Goal: Transaction & Acquisition: Purchase product/service

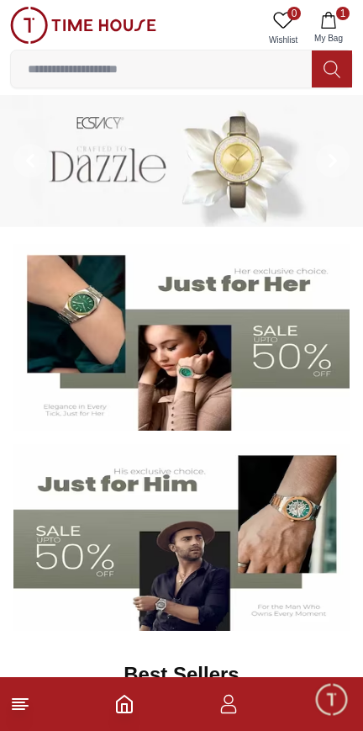
click at [52, 77] on input at bounding box center [161, 69] width 301 height 34
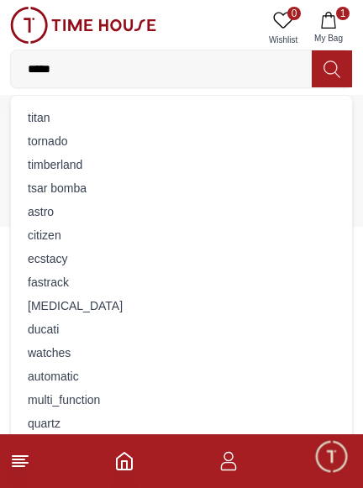
type input "******"
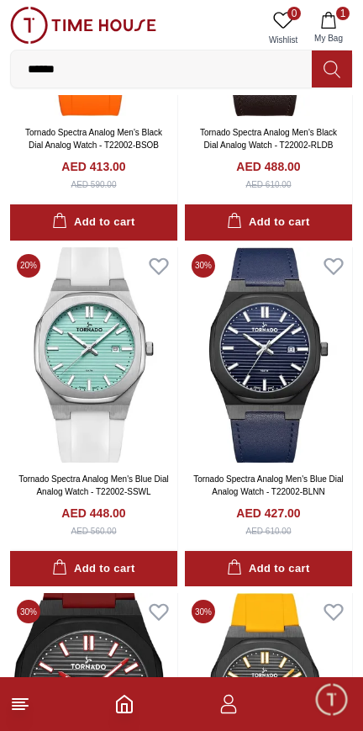
scroll to position [619, 0]
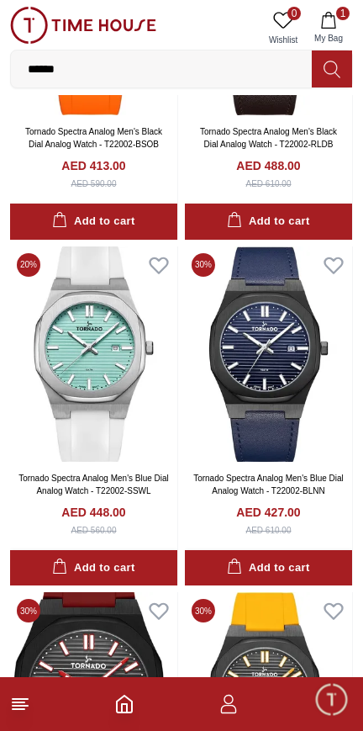
click at [103, 393] on img at bounding box center [93, 353] width 167 height 215
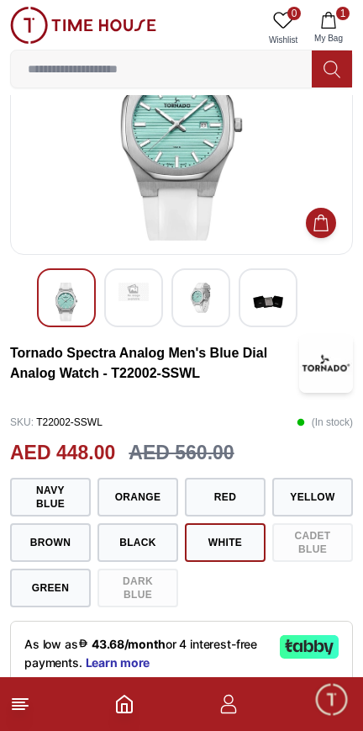
scroll to position [101, 0]
click at [48, 513] on button "Navy blue" at bounding box center [50, 497] width 81 height 39
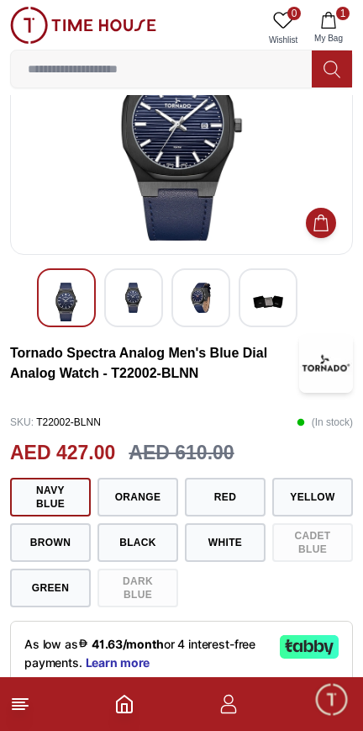
click at [129, 557] on button "Black" at bounding box center [138, 542] width 81 height 39
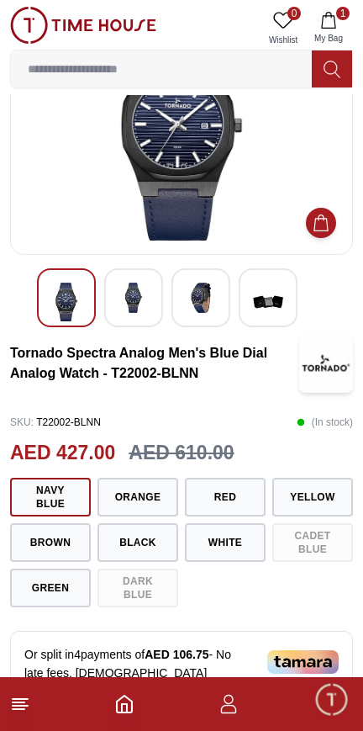
click at [127, 562] on button "Black" at bounding box center [138, 542] width 81 height 39
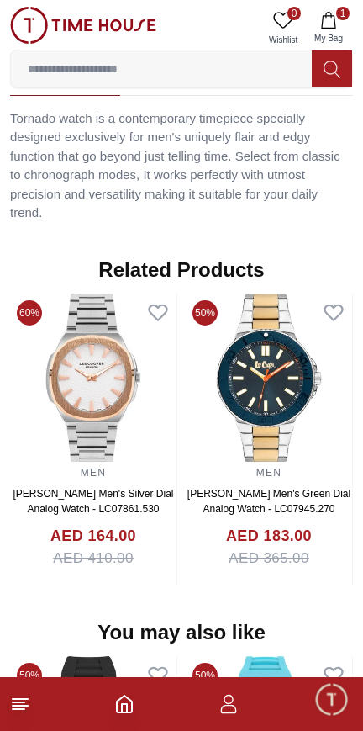
scroll to position [1302, 0]
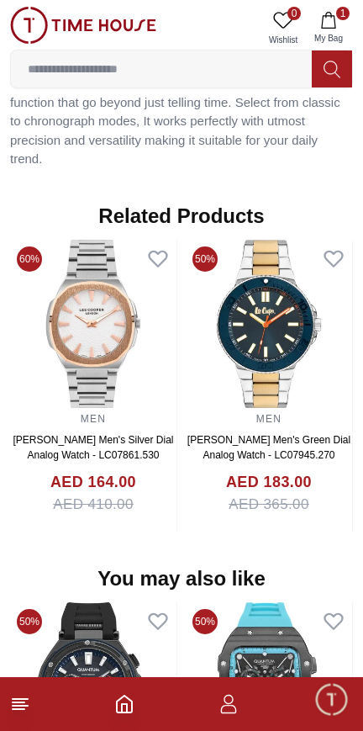
click at [22, 711] on icon at bounding box center [20, 704] width 20 height 20
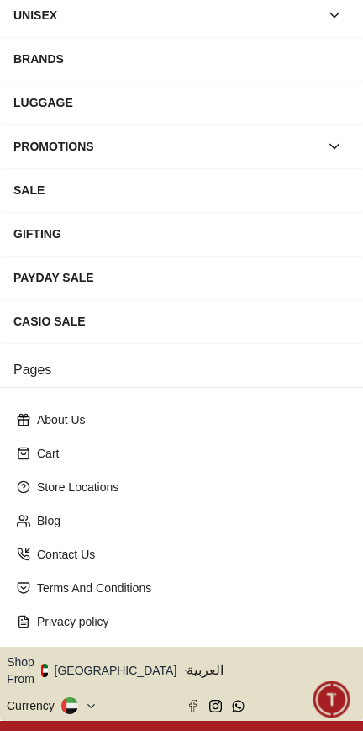
scroll to position [271, 0]
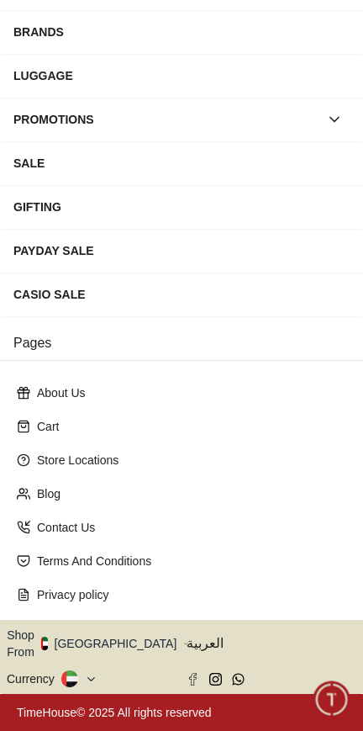
click at [99, 647] on button "Shop From [GEOGRAPHIC_DATA]" at bounding box center [98, 643] width 182 height 34
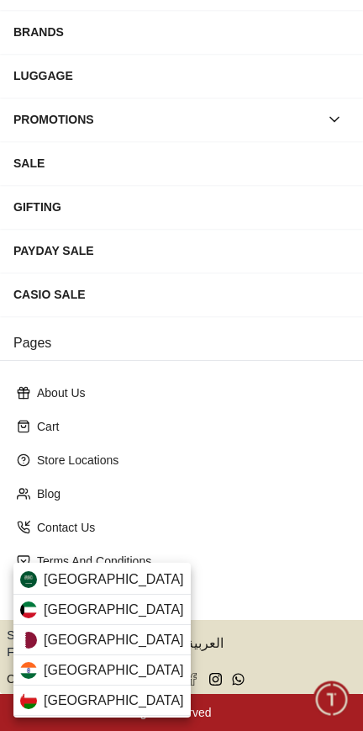
click at [45, 581] on span "[GEOGRAPHIC_DATA]" at bounding box center [114, 579] width 140 height 20
